Goal: Check status: Check status

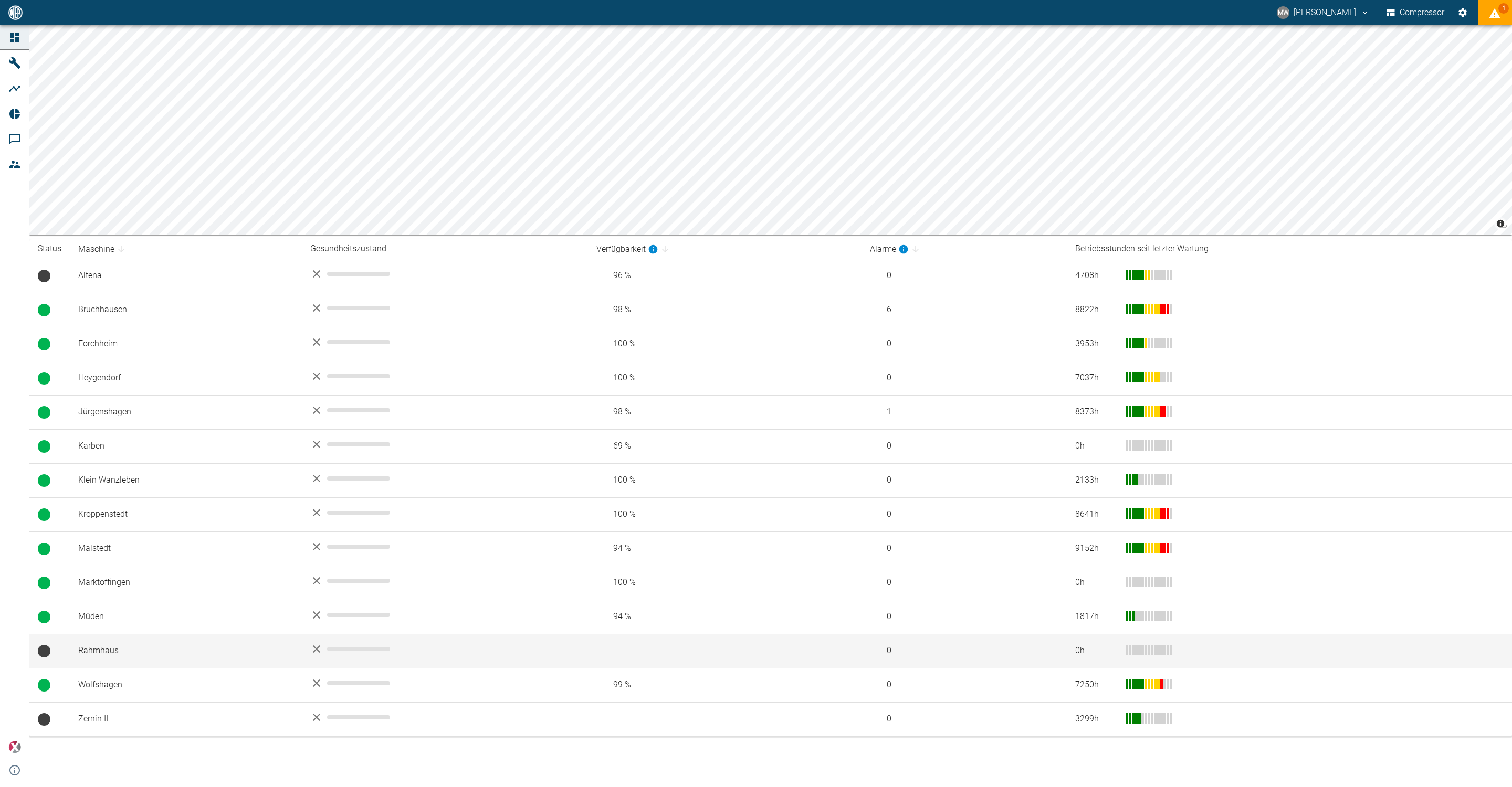
click at [136, 637] on td "Rahmhaus" at bounding box center [186, 651] width 232 height 34
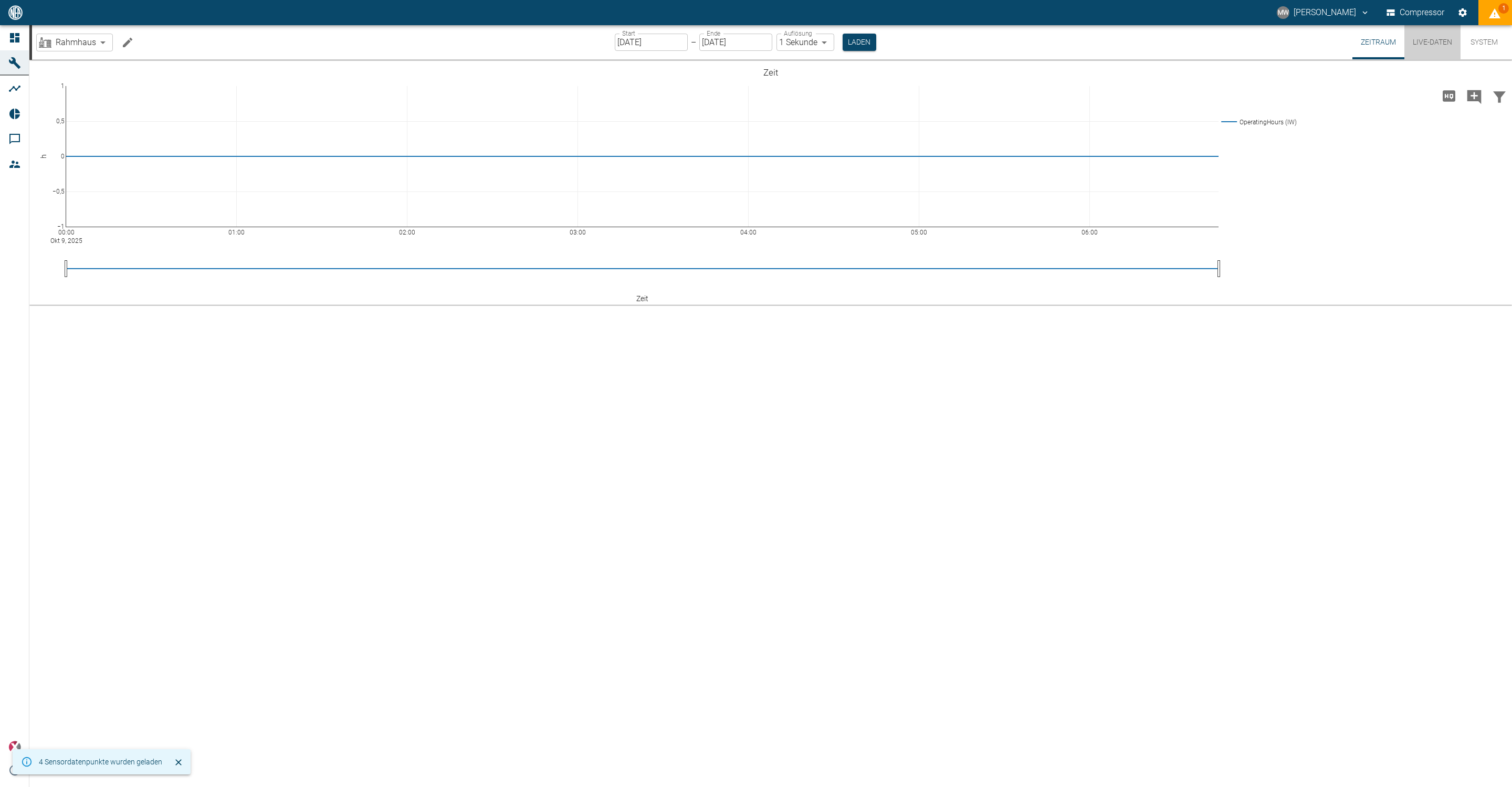
click at [754, 43] on button "Live-Daten" at bounding box center [1432, 42] width 56 height 34
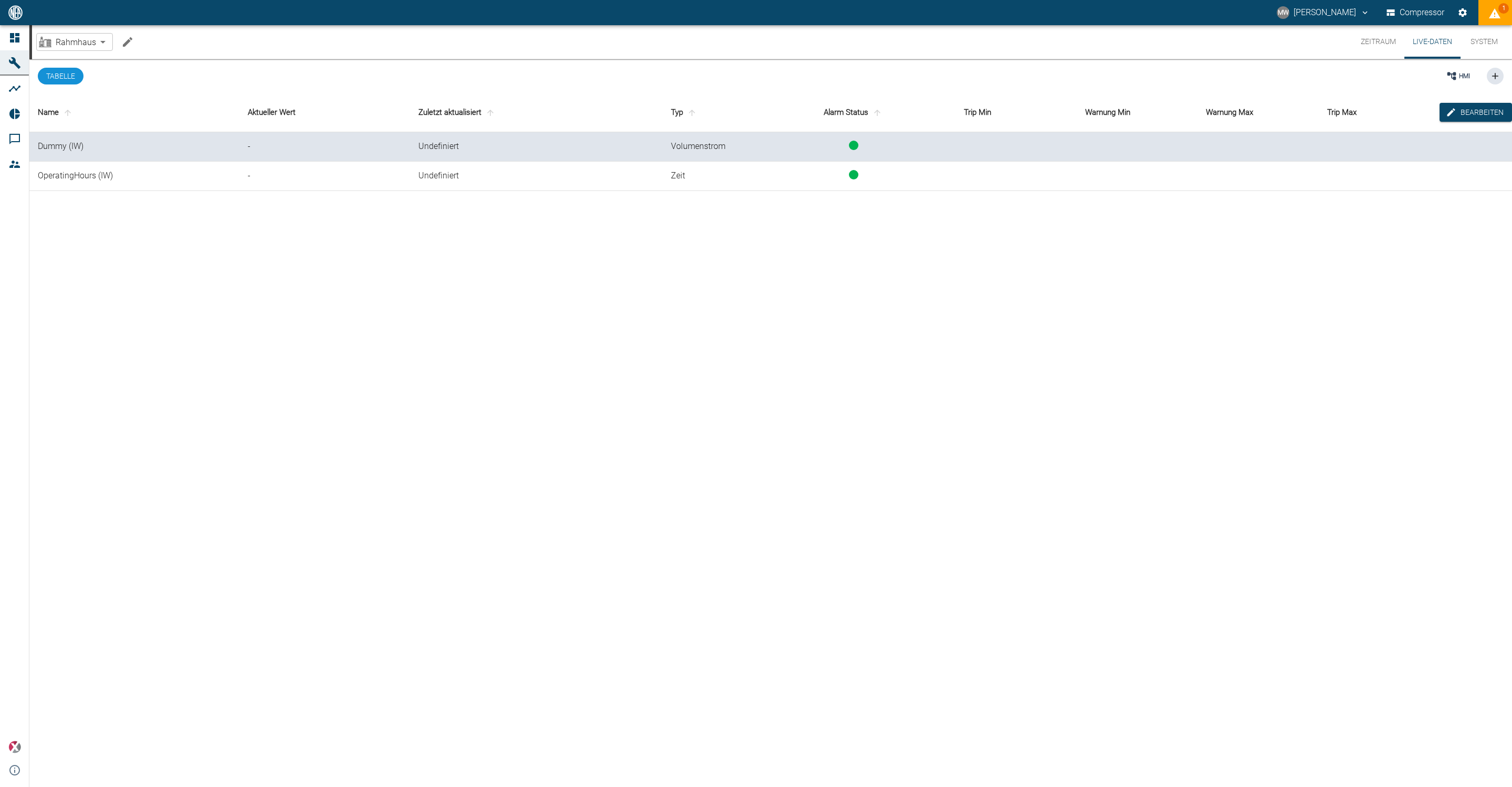
click at [754, 47] on button "System" at bounding box center [1484, 42] width 47 height 34
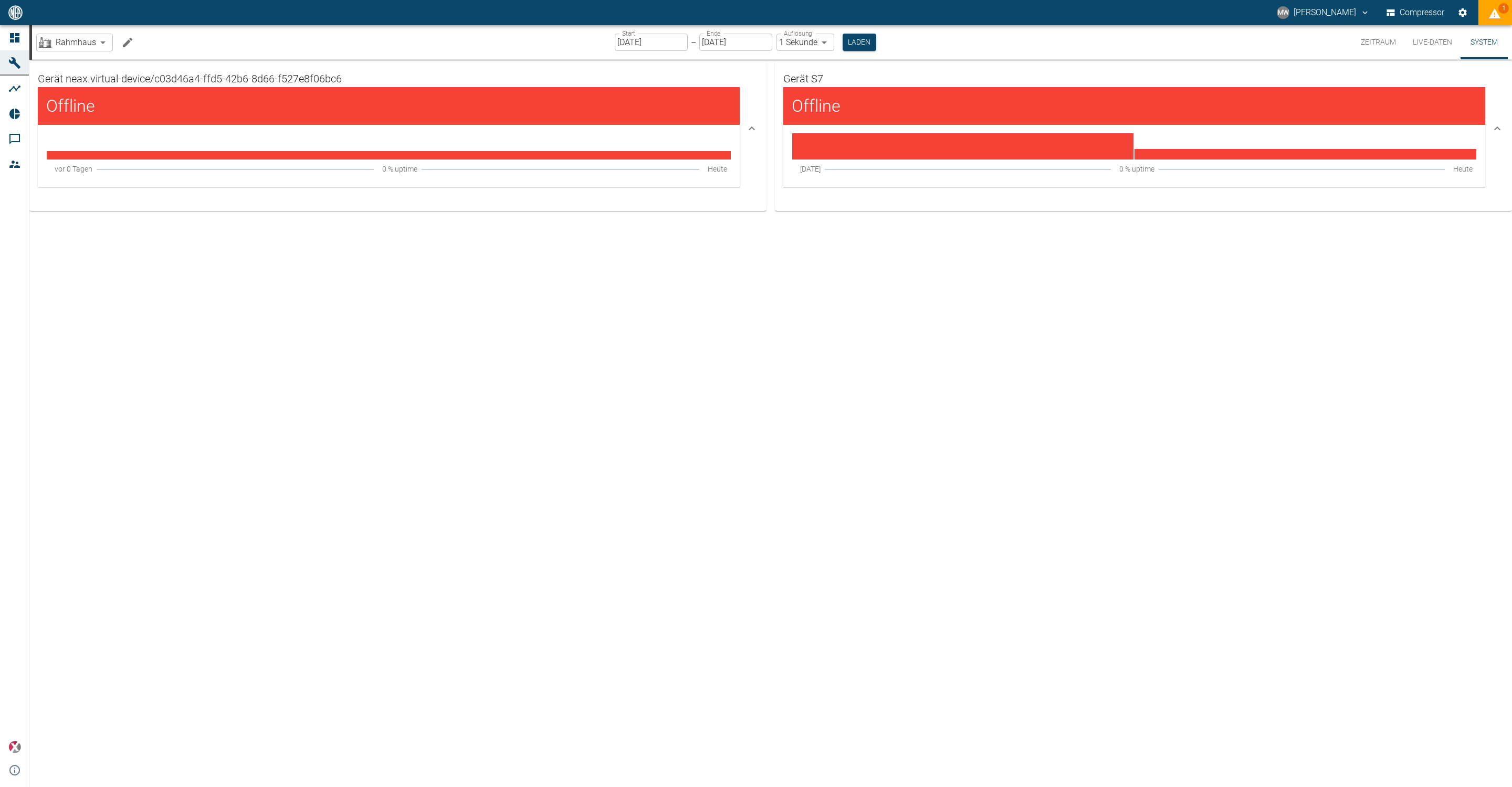
click at [542, 416] on div "Gerät neax.virtual-device/c03d46a4-ffd5-42b6-8d66-f527e8f06bc6 Offline [DATE] 0…" at bounding box center [771, 424] width 1483 height 728
drag, startPoint x: 516, startPoint y: 49, endPoint x: 427, endPoint y: 54, distance: 89.1
click at [432, 54] on div "Rahmhaus c03d46a4-ffd5-42b6-8d66-f527e8f06bc6 ​ Start [DATE] Start – Ende [DATE…" at bounding box center [772, 42] width 1480 height 34
click at [673, 44] on input "[DATE]" at bounding box center [651, 42] width 73 height 17
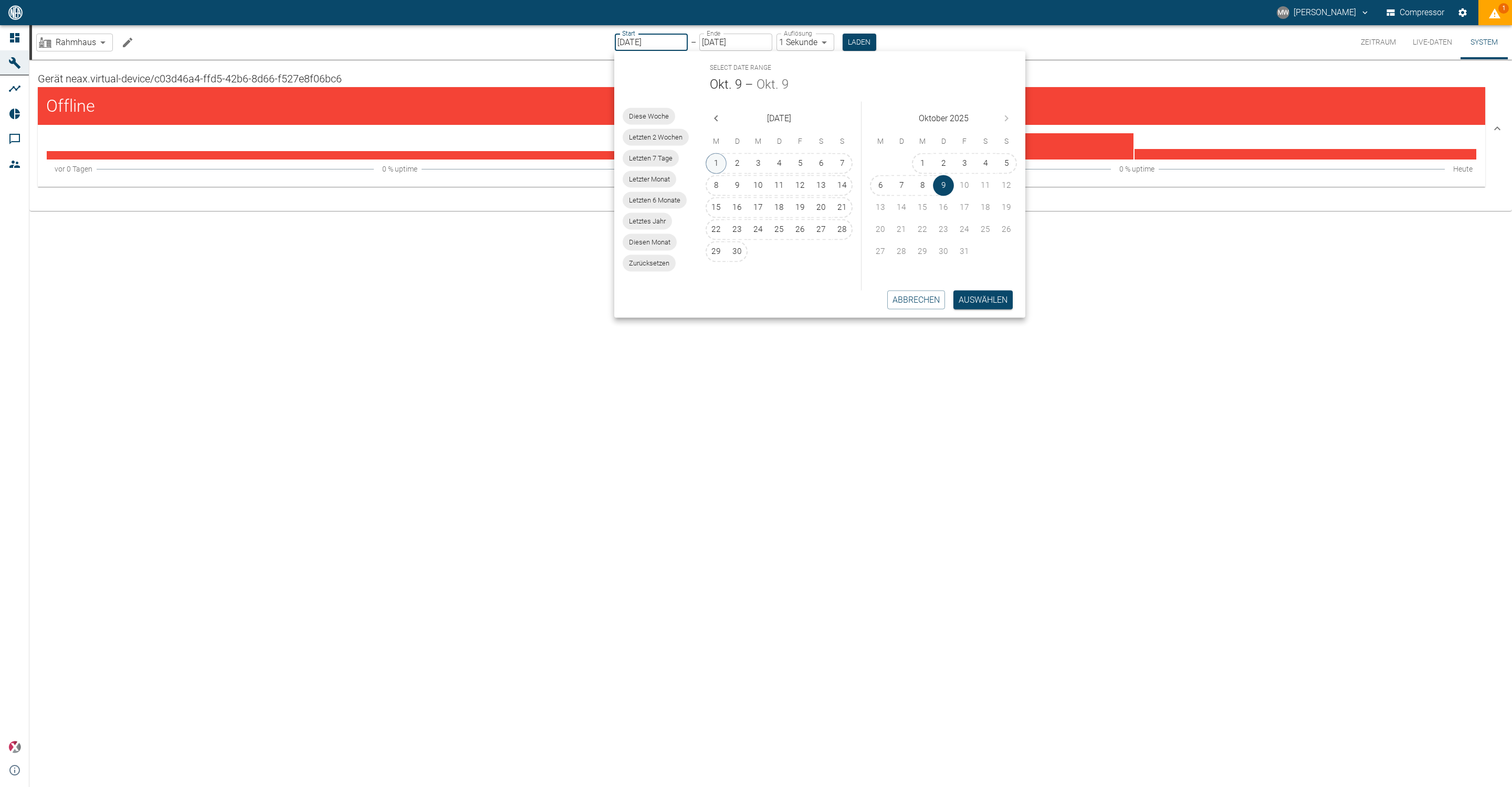
click at [720, 160] on button "1" at bounding box center [716, 163] width 21 height 21
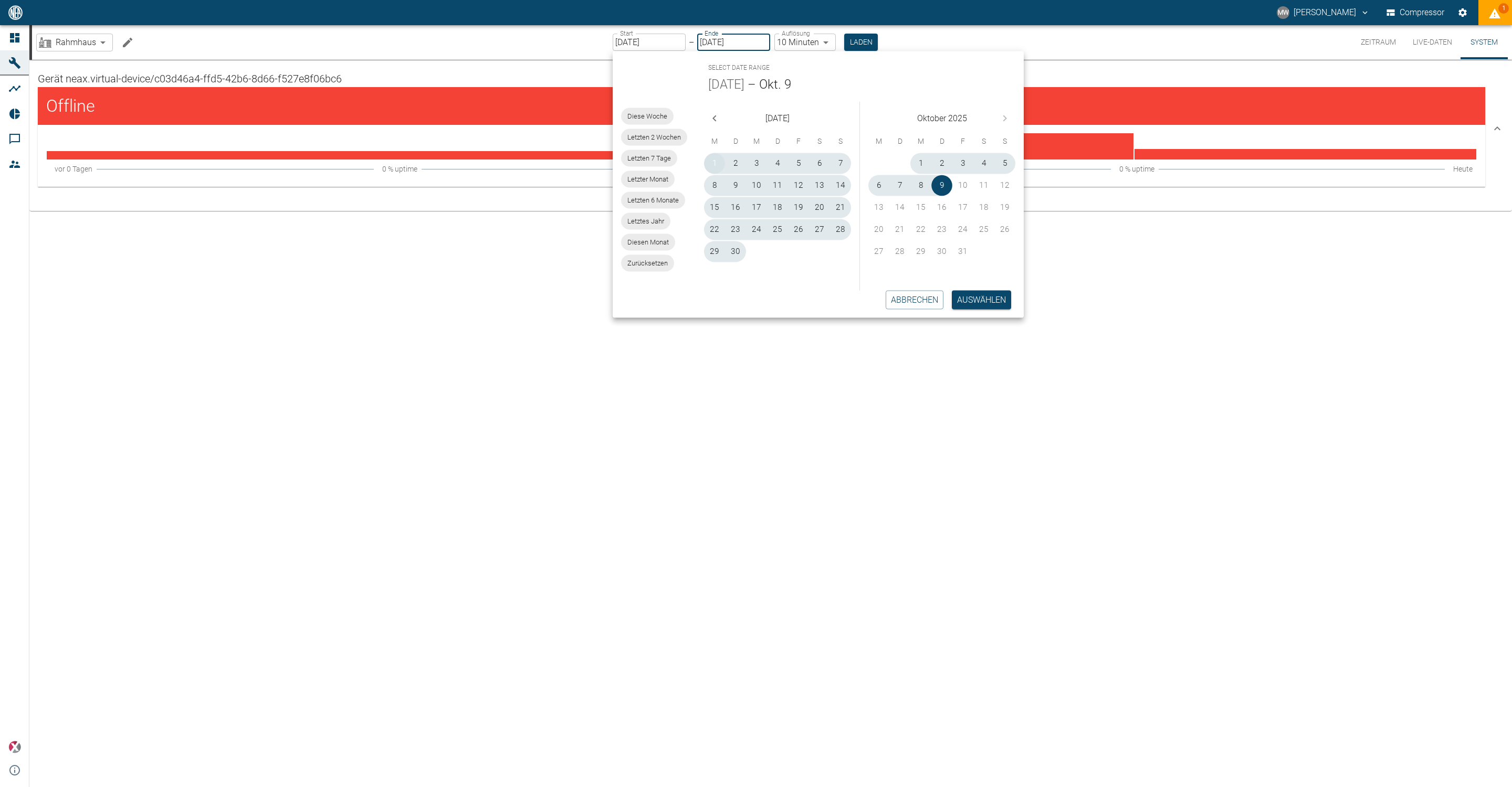
type input "[DATE]"
type input "10min"
click at [754, 299] on button "Auswählen" at bounding box center [982, 299] width 59 height 19
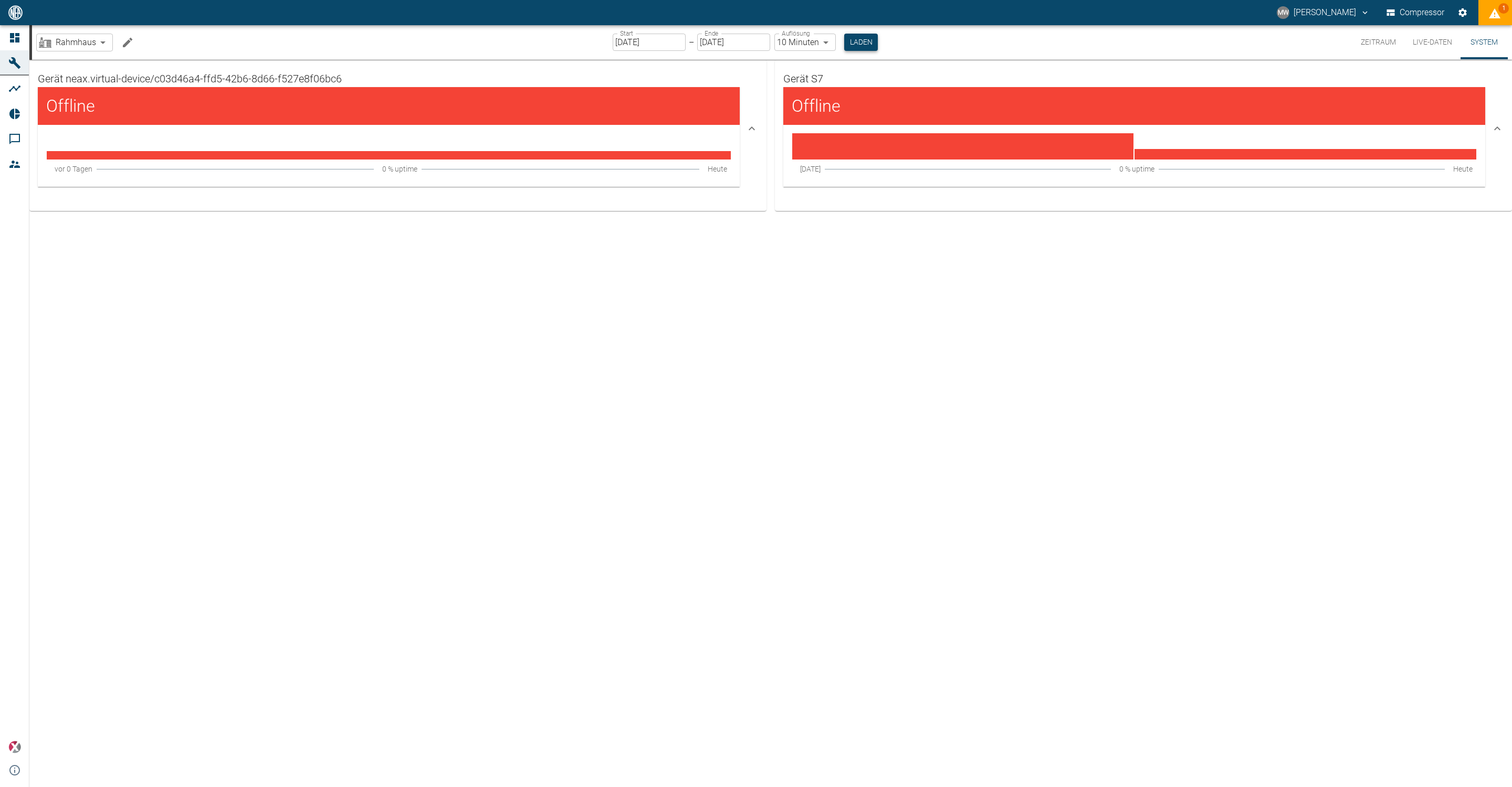
click at [754, 48] on button "Laden" at bounding box center [861, 42] width 34 height 17
click at [531, 622] on div "Gerät neax.virtual-device/c03d46a4-ffd5-42b6-8d66-f527e8f06bc6 Offline [DATE] 0…" at bounding box center [771, 424] width 1483 height 728
